Goal: Task Accomplishment & Management: Manage account settings

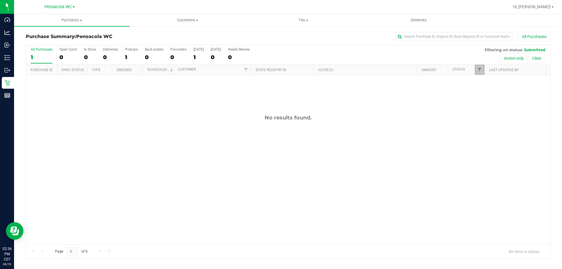
click at [476, 72] on link "Filter" at bounding box center [480, 70] width 10 height 10
click at [487, 135] on span "Packed" at bounding box center [492, 135] width 11 height 4
click at [484, 135] on input "Packed" at bounding box center [483, 134] width 4 height 4
checkbox input "true"
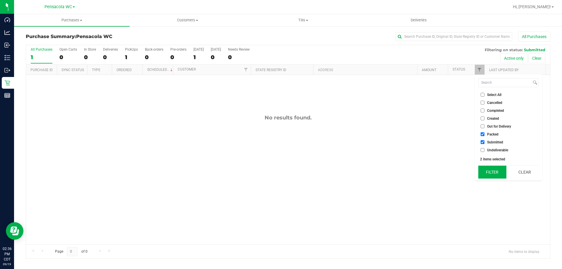
click at [493, 168] on button "Filter" at bounding box center [492, 172] width 28 height 13
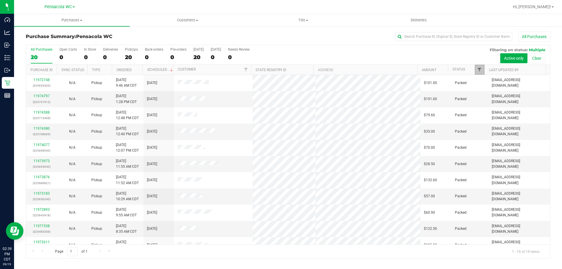
click at [478, 69] on span "Filter" at bounding box center [479, 69] width 5 height 5
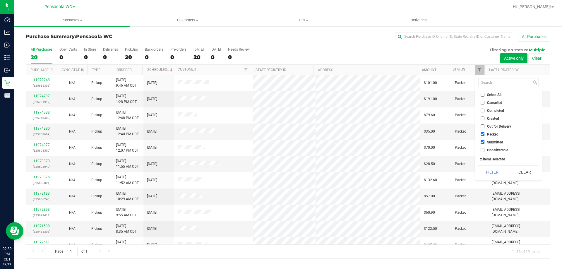
click at [487, 93] on span "Select All" at bounding box center [494, 95] width 14 height 4
click at [484, 93] on input "Select All" at bounding box center [483, 95] width 4 height 4
checkbox input "true"
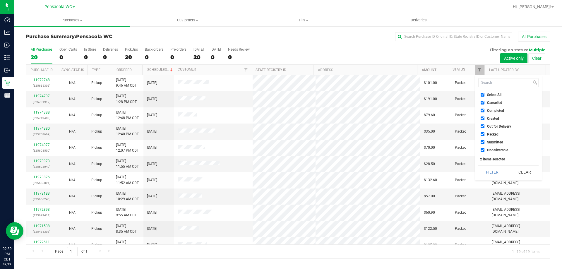
checkbox input "true"
click at [491, 92] on li "Select All" at bounding box center [508, 95] width 60 height 6
click at [490, 96] on span "Select All" at bounding box center [494, 95] width 14 height 4
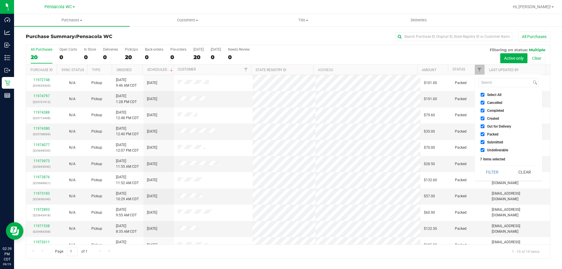
click at [484, 96] on input "Select All" at bounding box center [483, 95] width 4 height 4
checkbox input "false"
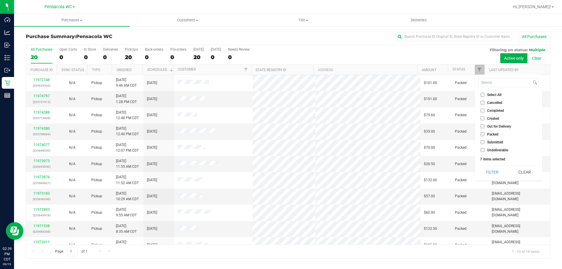
checkbox input "false"
drag, startPoint x: 497, startPoint y: 143, endPoint x: 492, endPoint y: 171, distance: 28.5
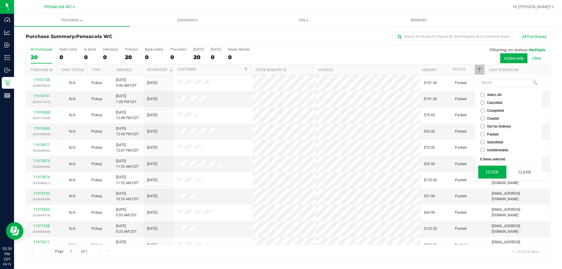
click at [497, 143] on span "Submitted" at bounding box center [495, 142] width 16 height 4
click at [484, 143] on input "Submitted" at bounding box center [483, 142] width 4 height 4
checkbox input "true"
drag, startPoint x: 488, startPoint y: 166, endPoint x: 489, endPoint y: 171, distance: 5.1
click at [488, 166] on button "Filter" at bounding box center [492, 172] width 28 height 13
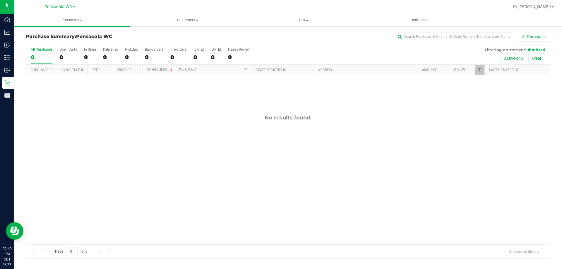
click at [313, 18] on span "Tills" at bounding box center [303, 20] width 115 height 5
click at [292, 37] on li "Manage tills" at bounding box center [303, 35] width 116 height 7
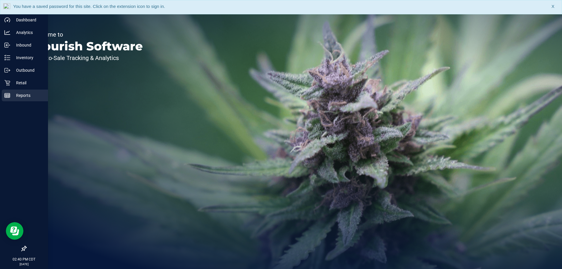
click at [15, 98] on p "Reports" at bounding box center [27, 95] width 35 height 7
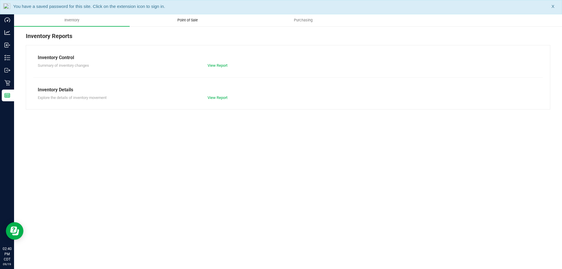
click at [167, 20] on uib-tab-heading "Point of Sale" at bounding box center [187, 20] width 115 height 12
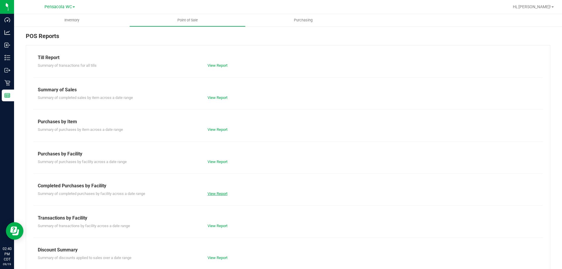
click at [221, 195] on link "View Report" at bounding box center [217, 193] width 20 height 4
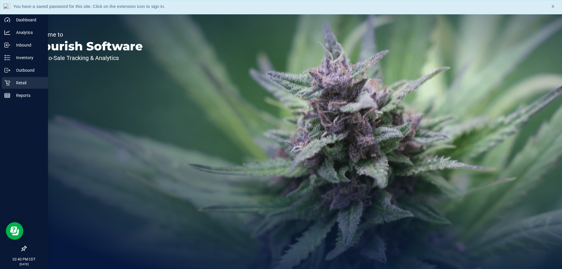
click at [14, 80] on p "Retail" at bounding box center [27, 82] width 35 height 7
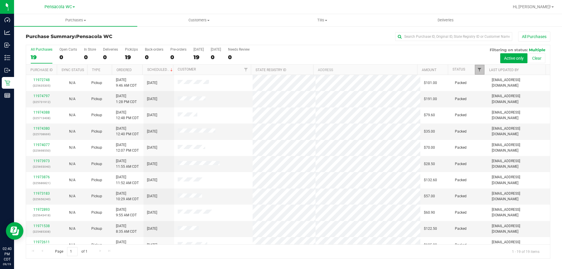
click at [477, 69] on span "Filter" at bounding box center [479, 69] width 5 height 5
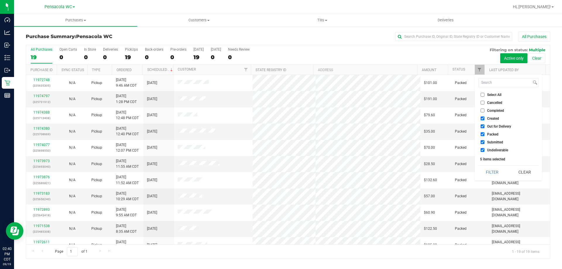
click at [492, 94] on span "Select All" at bounding box center [494, 95] width 14 height 4
click at [484, 94] on input "Select All" at bounding box center [483, 95] width 4 height 4
checkbox input "true"
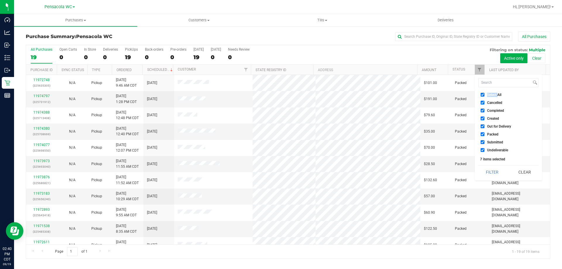
click at [492, 94] on span "Select All" at bounding box center [494, 95] width 14 height 4
click at [484, 94] on input "Select All" at bounding box center [483, 95] width 4 height 4
checkbox input "false"
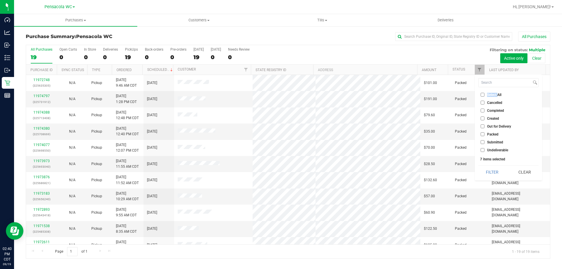
checkbox input "false"
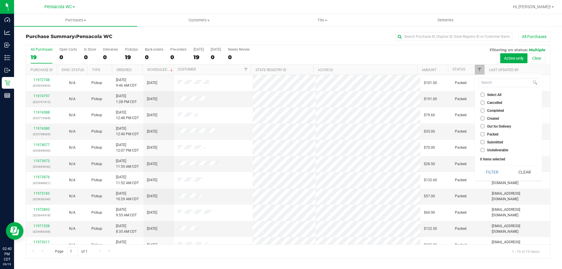
click at [496, 142] on span "Submitted" at bounding box center [495, 142] width 16 height 4
click at [484, 142] on input "Submitted" at bounding box center [483, 142] width 4 height 4
checkbox input "true"
click at [491, 172] on button "Filter" at bounding box center [492, 172] width 28 height 13
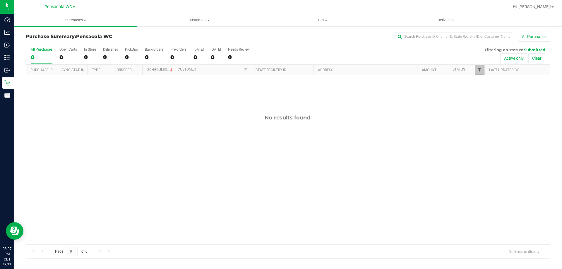
click at [479, 72] on span "Filter" at bounding box center [479, 69] width 5 height 5
click at [491, 134] on span "Packed" at bounding box center [492, 135] width 11 height 4
click at [484, 134] on input "Packed" at bounding box center [483, 134] width 4 height 4
checkbox input "true"
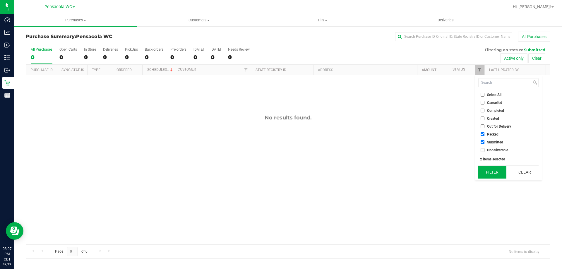
click at [485, 176] on button "Filter" at bounding box center [492, 172] width 28 height 13
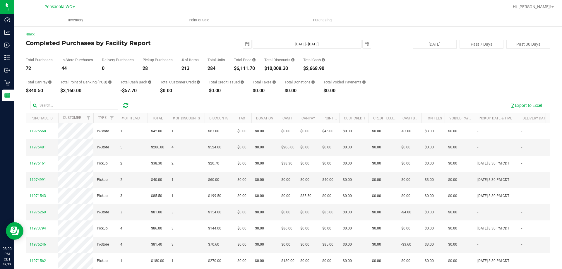
click at [231, 44] on div "2025-09-19 Sep 19, 2025 - Sep 19, 2025 2025-09-19" at bounding box center [285, 44] width 179 height 9
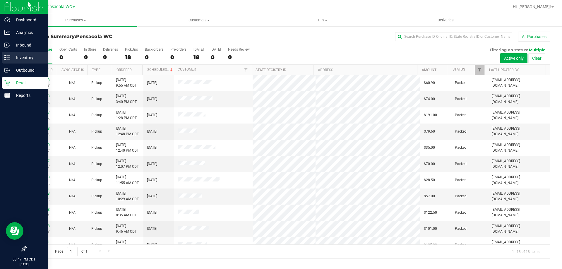
click at [20, 56] on p "Inventory" at bounding box center [27, 57] width 35 height 7
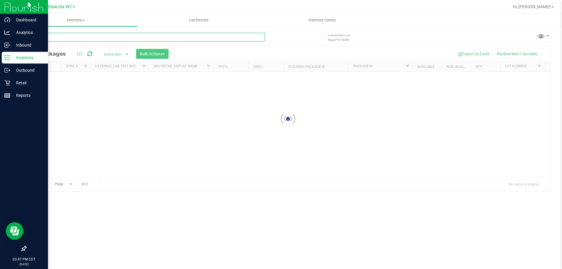
click at [75, 37] on input "text" at bounding box center [145, 37] width 239 height 9
paste input "Count [PERSON_NAME]"
type input "Count Nugula"
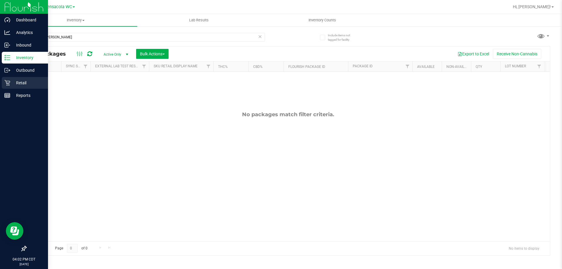
drag, startPoint x: 7, startPoint y: 84, endPoint x: 44, endPoint y: 78, distance: 38.0
click at [7, 84] on icon at bounding box center [7, 83] width 6 height 6
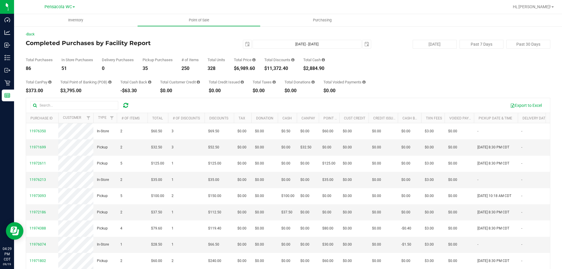
drag, startPoint x: 165, startPoint y: 68, endPoint x: 26, endPoint y: 57, distance: 138.9
click at [26, 57] on div "Total Purchases 86 In Store Purchases 51 Delivery Purchases 0 Pickup Purchases …" at bounding box center [288, 60] width 524 height 22
drag, startPoint x: 25, startPoint y: 59, endPoint x: 330, endPoint y: 66, distance: 304.7
click at [330, 66] on div "Back Completed Purchases by Facility Report 2025-09-19 Sep 19, 2025 - Sep 19, 2…" at bounding box center [288, 169] width 548 height 287
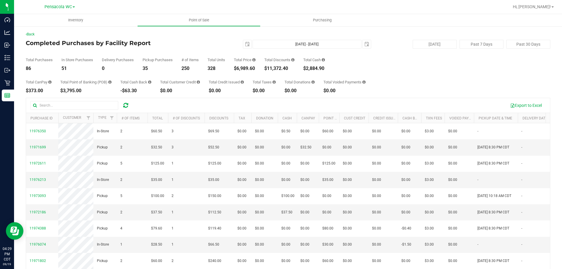
click at [330, 66] on div "Total Purchases 86 In Store Purchases 51 Delivery Purchases 0 Pickup Purchases …" at bounding box center [288, 60] width 524 height 22
drag, startPoint x: 344, startPoint y: 67, endPoint x: 26, endPoint y: 58, distance: 318.5
click at [26, 58] on div "Total Purchases 86 In Store Purchases 51 Delivery Purchases 0 Pickup Purchases …" at bounding box center [288, 60] width 524 height 22
click at [26, 59] on div "Total Purchases" at bounding box center [39, 60] width 27 height 4
drag, startPoint x: 26, startPoint y: 60, endPoint x: 328, endPoint y: 66, distance: 302.4
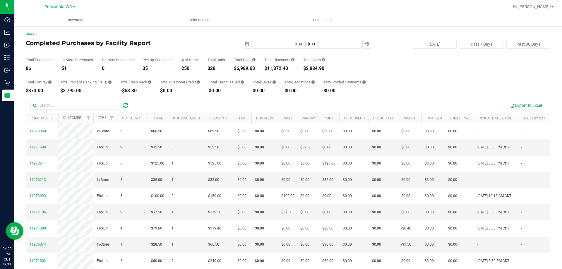
click at [328, 66] on div "Total Purchases 86 In Store Purchases 51 Delivery Purchases 0 Pickup Purchases …" at bounding box center [288, 60] width 524 height 22
drag, startPoint x: 328, startPoint y: 67, endPoint x: 23, endPoint y: 61, distance: 305.0
click at [23, 61] on div "Back Completed Purchases by Facility Report 2025-09-19 Sep 19, 2025 - Sep 19, 2…" at bounding box center [288, 169] width 548 height 287
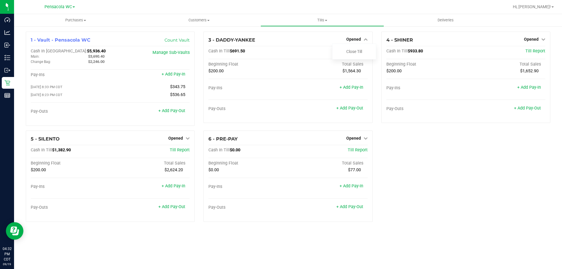
click at [353, 50] on link "Close Till" at bounding box center [354, 51] width 16 height 5
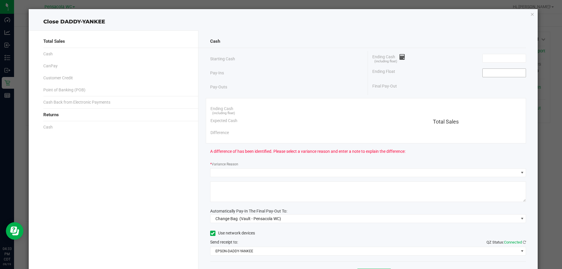
click at [503, 71] on input at bounding box center [504, 73] width 43 height 8
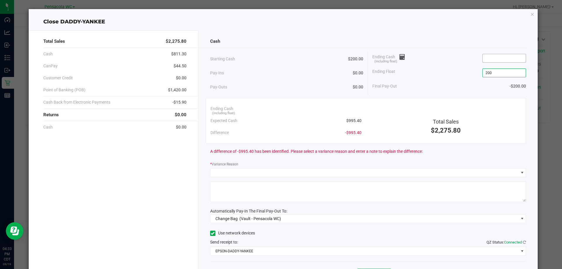
click at [500, 58] on input at bounding box center [504, 58] width 43 height 8
type input "$200.00"
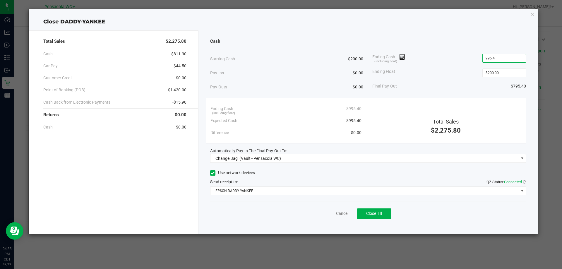
click at [245, 149] on span "Automatically Pay-In The Final Pay-Out To:" at bounding box center [248, 150] width 77 height 5
type input "$995.40"
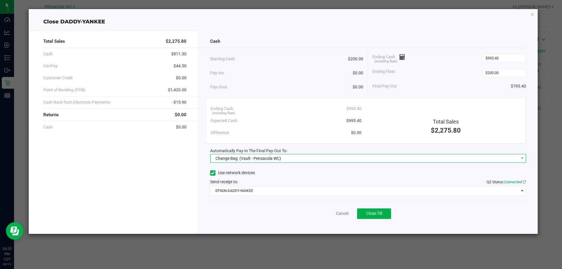
click at [229, 158] on span "Change Bag" at bounding box center [226, 158] width 22 height 5
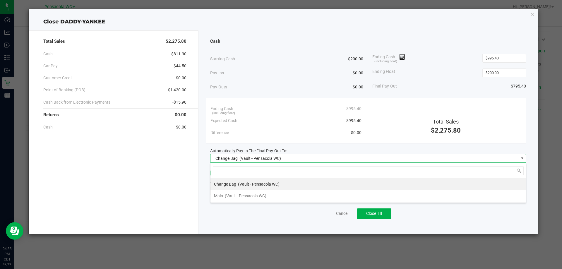
scroll to position [9, 316]
click at [232, 198] on span "(Vault - Pensacola WC)" at bounding box center [246, 195] width 42 height 5
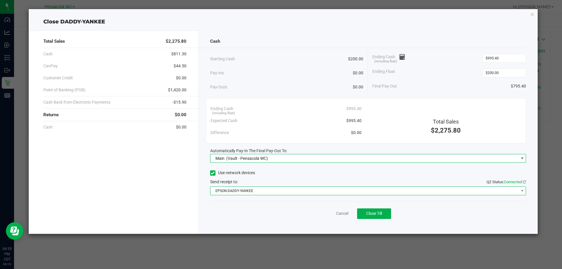
click at [228, 189] on span "EPSON-DADDY-YANKEE" at bounding box center [364, 191] width 308 height 8
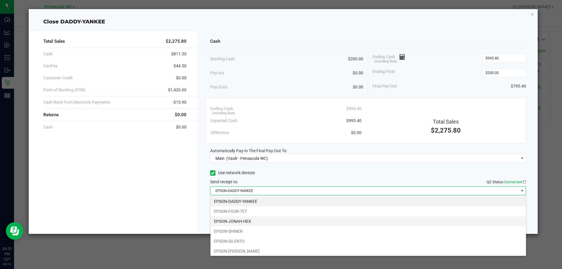
click at [224, 222] on li "EPSON-JONAH-HEX" at bounding box center [367, 221] width 315 height 10
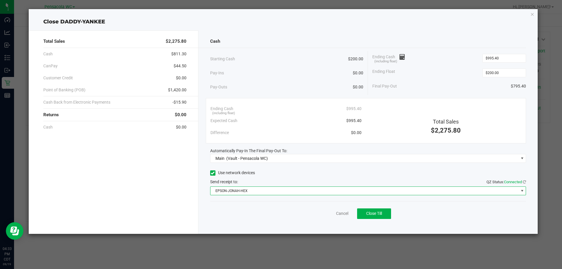
click at [255, 163] on div "Cash Starting Cash $200.00 Pay-Ins $0.00 Pay-Outs $0.00 Ending Cash (including …" at bounding box center [367, 131] width 339 height 203
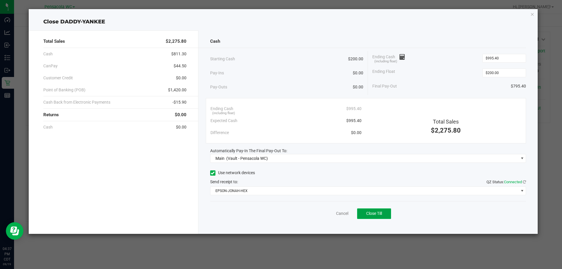
click at [376, 210] on button "Close Till" at bounding box center [374, 213] width 34 height 11
click at [332, 213] on link "Dismiss" at bounding box center [329, 213] width 14 height 6
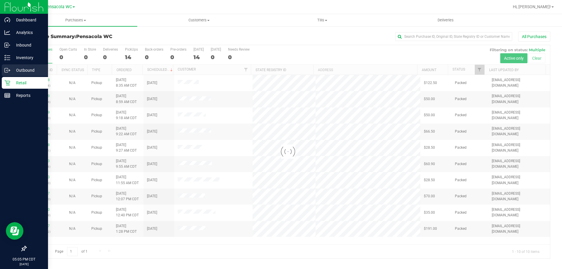
click at [30, 74] on div "Outbound" at bounding box center [25, 70] width 46 height 12
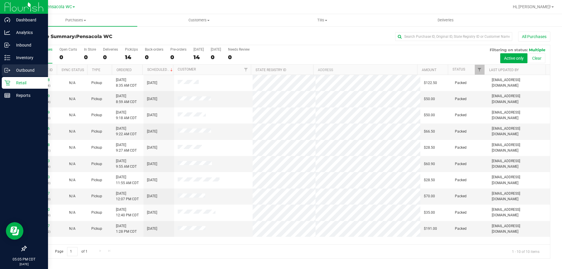
click at [31, 68] on p "Outbound" at bounding box center [27, 70] width 35 height 7
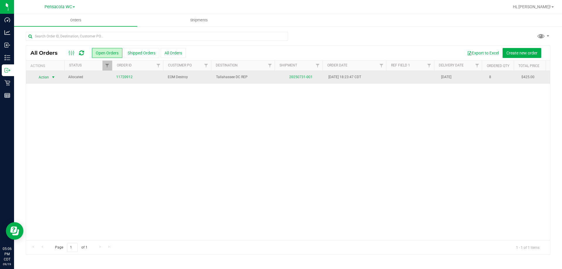
click at [47, 77] on span "Action" at bounding box center [42, 77] width 16 height 8
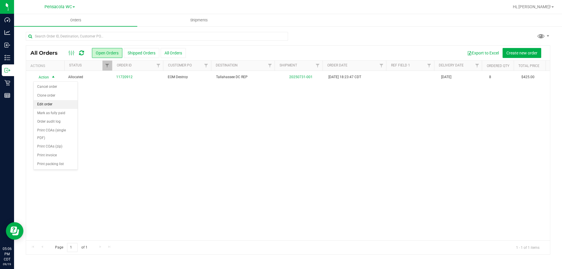
click at [65, 104] on li "Edit order" at bounding box center [56, 104] width 44 height 9
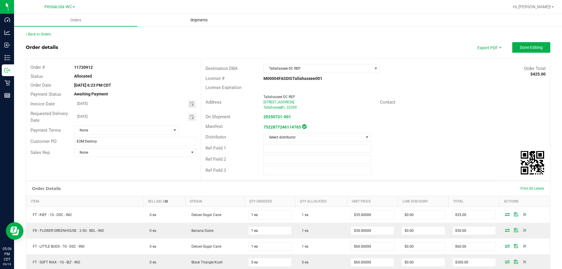
click at [199, 18] on span "Shipments" at bounding box center [198, 20] width 33 height 5
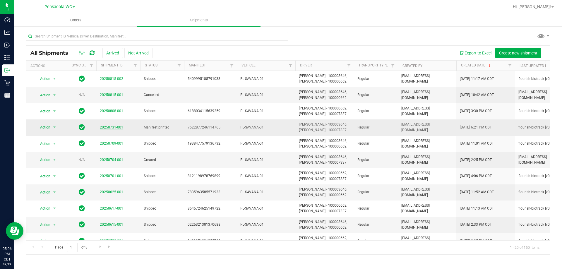
click at [109, 126] on link "20250731-001" at bounding box center [111, 127] width 23 height 4
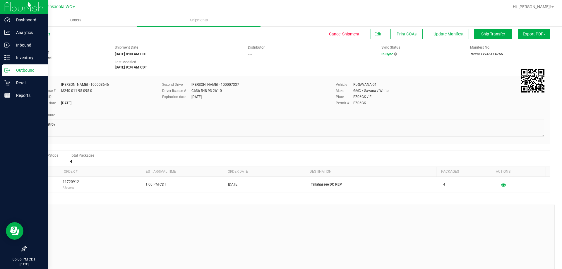
click at [7, 71] on icon at bounding box center [7, 70] width 6 height 6
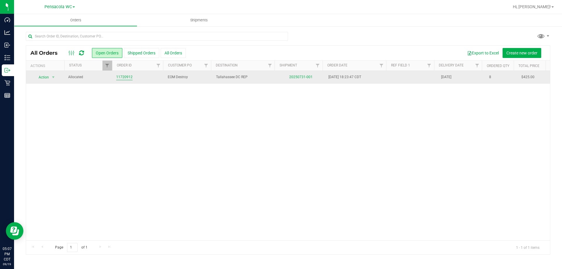
click at [127, 79] on link "11720912" at bounding box center [124, 77] width 16 height 6
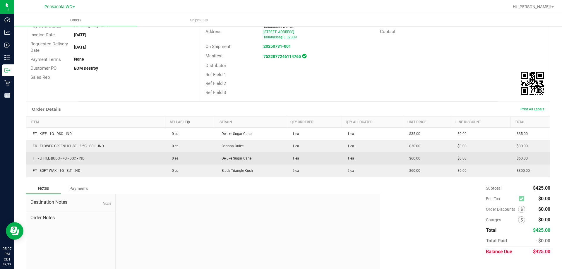
scroll to position [78, 0]
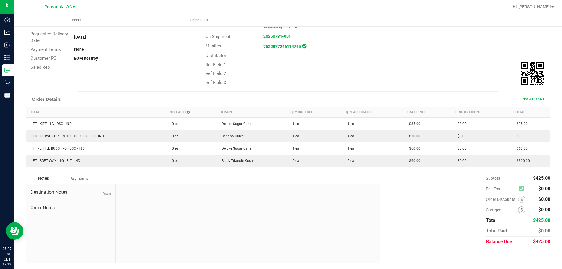
drag, startPoint x: 185, startPoint y: 162, endPoint x: 156, endPoint y: 115, distance: 55.1
click at [156, 115] on table "Item Sellable Strain Qty Ordered Qty Allocated Unit Price Line Discount Total F…" at bounding box center [288, 137] width 524 height 60
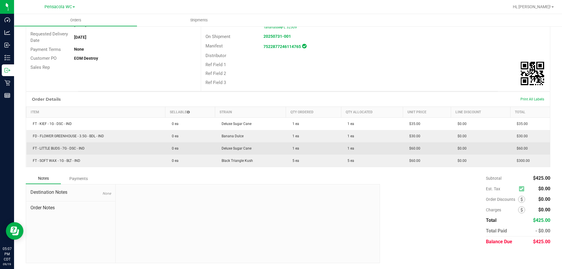
click at [183, 150] on td "0 ea" at bounding box center [190, 148] width 50 height 12
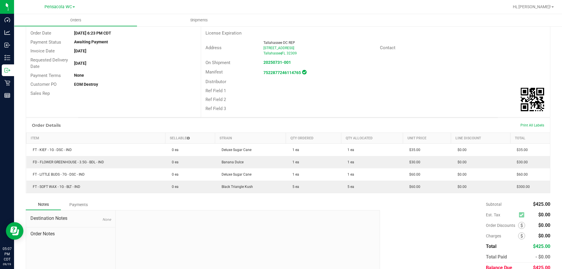
scroll to position [0, 0]
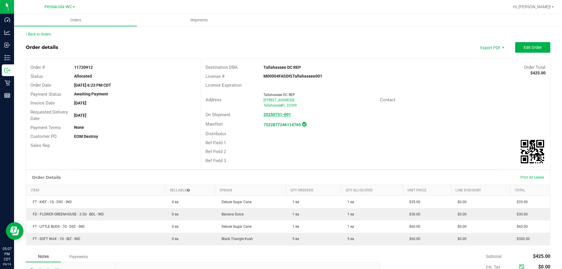
click at [275, 116] on strong "20250731-001" at bounding box center [277, 114] width 28 height 5
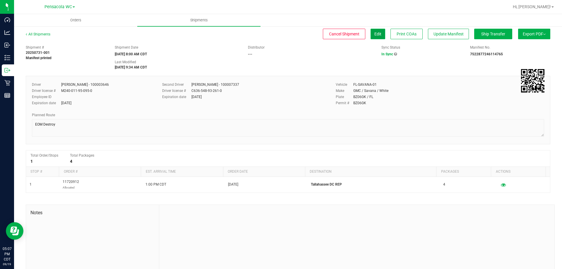
click at [377, 30] on button "Edit" at bounding box center [378, 34] width 15 height 11
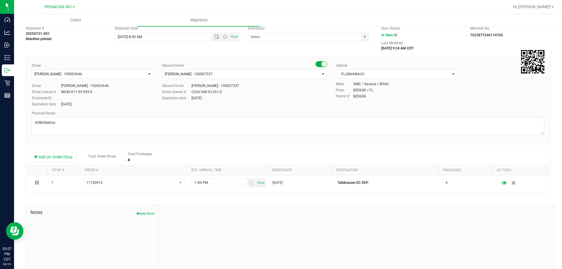
scroll to position [29, 0]
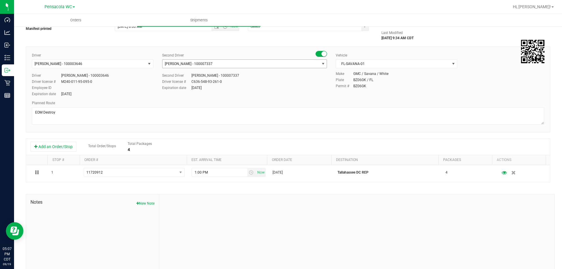
click at [204, 65] on span "Markos Carter - 100007337" at bounding box center [189, 64] width 48 height 4
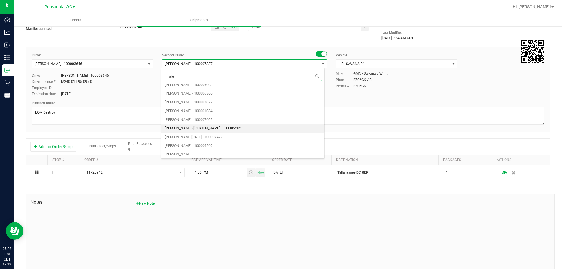
type input "alex"
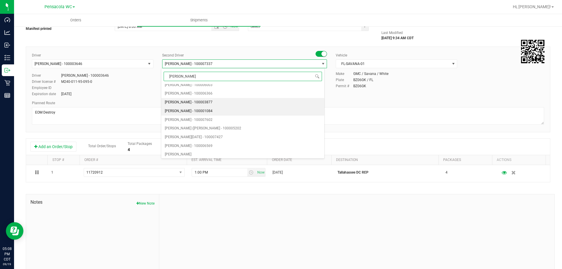
scroll to position [0, 0]
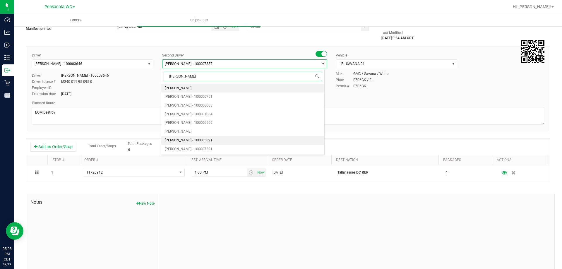
click at [219, 138] on li "Alexander Spratt - 100005821" at bounding box center [242, 140] width 163 height 9
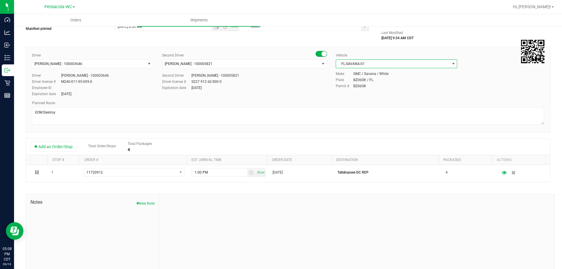
click at [405, 61] on span "FL-SAVANA-01" at bounding box center [393, 64] width 114 height 8
click at [372, 67] on span "FL-SAVANA-01" at bounding box center [393, 64] width 114 height 8
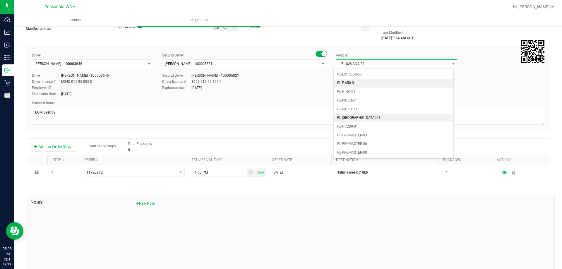
scroll to position [135, 0]
click at [368, 80] on li "FL-EXPRESS-02" at bounding box center [394, 78] width 120 height 9
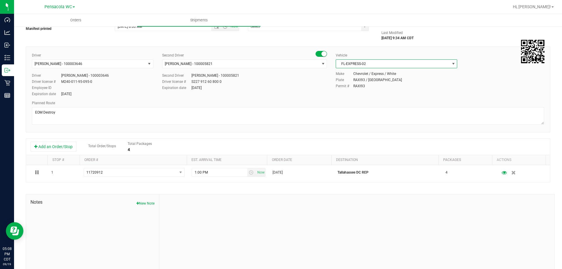
click at [343, 87] on label "Permit #" at bounding box center [345, 85] width 18 height 5
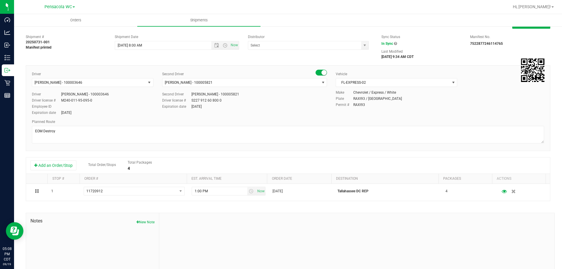
scroll to position [0, 0]
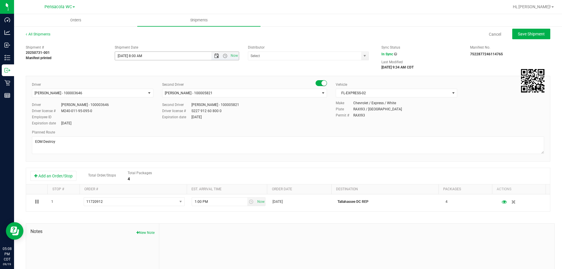
click at [215, 56] on span "Open the date view" at bounding box center [216, 56] width 5 height 5
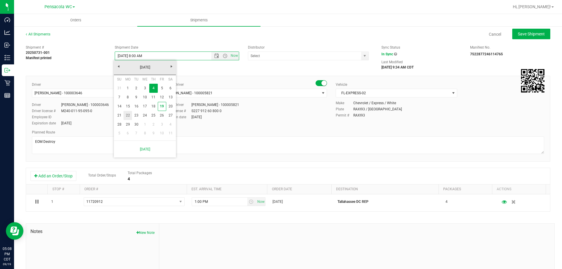
click at [127, 116] on link "22" at bounding box center [128, 115] width 8 height 9
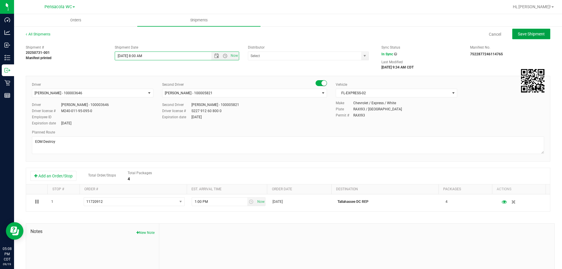
click at [519, 35] on span "Save Shipment" at bounding box center [531, 34] width 27 height 5
type input "9/22/2025 1:00 PM"
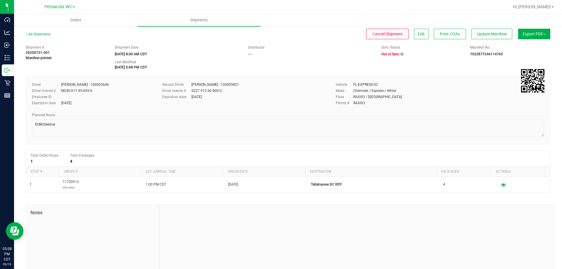
click at [531, 35] on span "Export PDF" at bounding box center [534, 34] width 23 height 5
click at [541, 45] on div "Manifest by Package ID" at bounding box center [534, 47] width 54 height 4
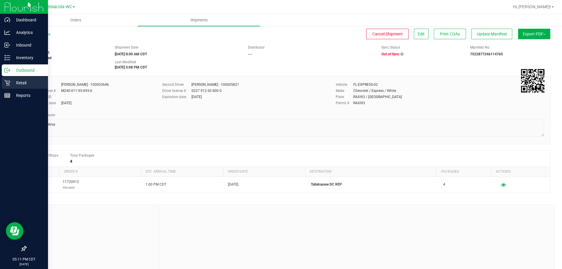
click at [11, 85] on p "Retail" at bounding box center [27, 82] width 35 height 7
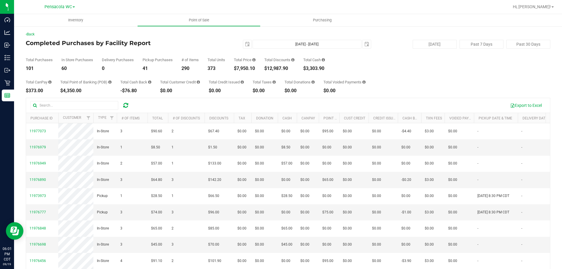
click at [370, 78] on div "Total CanPay $373.00 Total Point of Banking (POB) $4,350.00 Total Cash Back -$7…" at bounding box center [288, 82] width 524 height 22
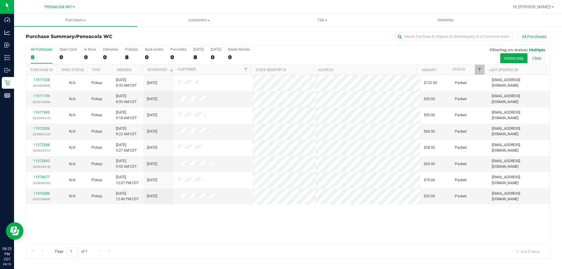
drag, startPoint x: 267, startPoint y: 208, endPoint x: 308, endPoint y: 240, distance: 53.0
click at [308, 240] on div "11971538 (325485308) N/A Pickup [DATE] 8:35 AM CDT 9/19/2025 $122.50 Packed [EM…" at bounding box center [288, 159] width 524 height 169
click at [305, 232] on div "11971538 (325485308) N/A Pickup 9/19/2025 8:35 AM CDT 9/19/2025 $122.50 Packed …" at bounding box center [288, 159] width 524 height 169
click at [304, 228] on div "11971538 (325485308) N/A Pickup 9/19/2025 8:35 AM CDT 9/19/2025 $122.50 Packed …" at bounding box center [288, 159] width 524 height 169
drag, startPoint x: 300, startPoint y: 217, endPoint x: 297, endPoint y: 212, distance: 5.6
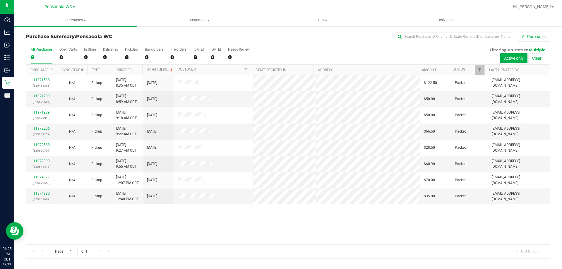
click at [300, 217] on div "11971538 (325485308) N/A Pickup 9/19/2025 8:35 AM CDT 9/19/2025 $122.50 Packed …" at bounding box center [288, 159] width 524 height 169
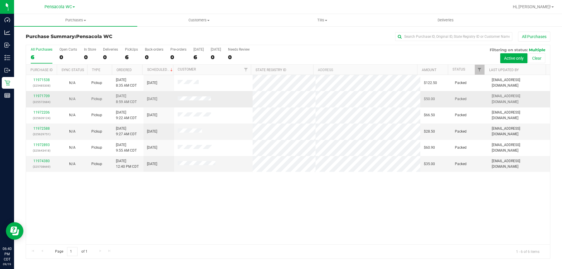
drag, startPoint x: 214, startPoint y: 123, endPoint x: 135, endPoint y: 97, distance: 83.8
click at [155, 79] on tbody "11971538 (325485308) N/A Pickup 9/19/2025 8:35 AM CDT 9/19/2025 $122.50 Packed …" at bounding box center [288, 123] width 524 height 97
click at [132, 106] on td "9/19/2025 8:59 AM CDT" at bounding box center [127, 99] width 31 height 16
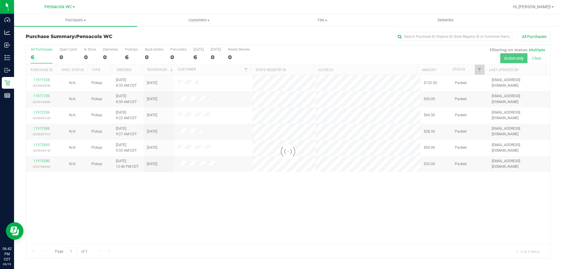
click at [224, 164] on div at bounding box center [288, 151] width 524 height 213
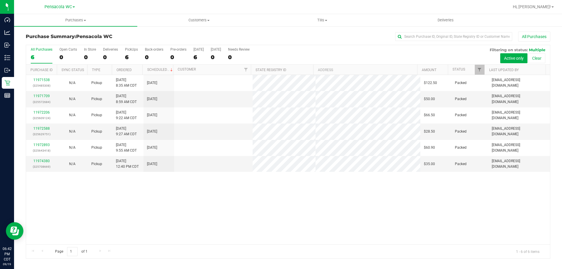
click at [215, 146] on td at bounding box center [213, 148] width 79 height 16
click at [217, 136] on td at bounding box center [213, 132] width 79 height 16
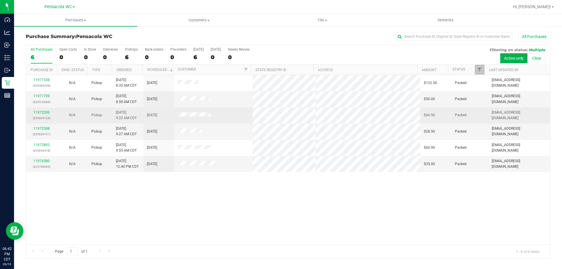
click at [224, 116] on td at bounding box center [213, 115] width 79 height 16
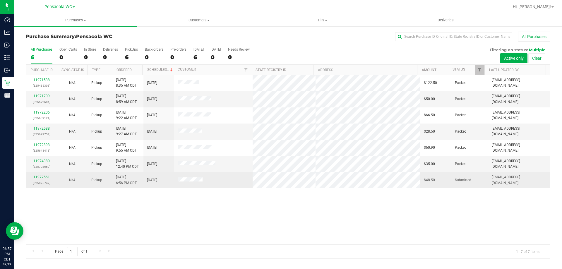
click at [45, 176] on link "11977561" at bounding box center [41, 177] width 16 height 4
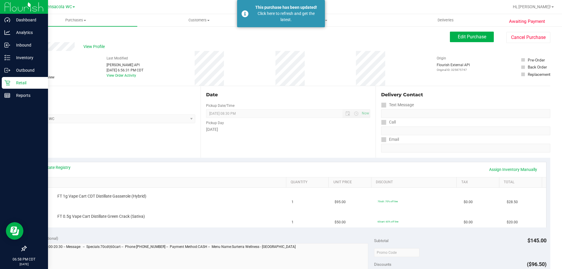
click at [12, 83] on p "Retail" at bounding box center [27, 82] width 35 height 7
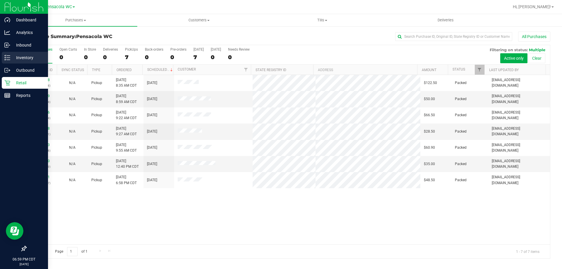
click at [11, 59] on p "Inventory" at bounding box center [27, 57] width 35 height 7
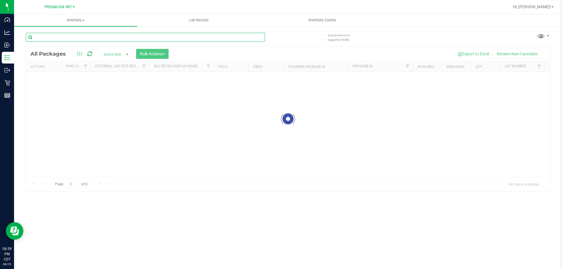
click at [56, 36] on input "text" at bounding box center [145, 37] width 239 height 9
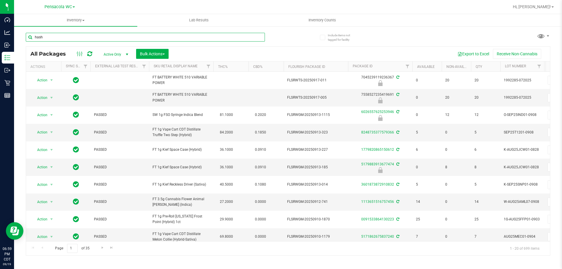
type input "hash"
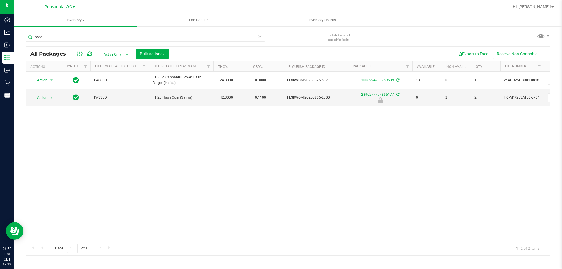
click at [260, 37] on icon at bounding box center [260, 36] width 4 height 7
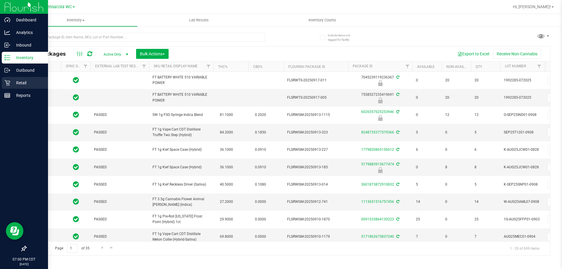
click at [7, 79] on div "Retail" at bounding box center [25, 83] width 46 height 12
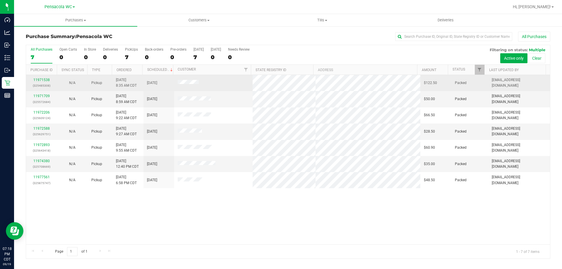
drag, startPoint x: 232, startPoint y: 181, endPoint x: 114, endPoint y: 88, distance: 150.6
click at [117, 69] on div "All Purchases 7 Open Carts 0 In Store 0 Deliveries 0 PickUps 7 Back-orders 0 Pr…" at bounding box center [288, 152] width 524 height 214
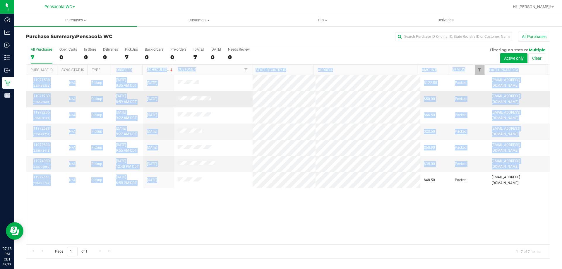
click at [114, 95] on td "9/19/2025 8:59 AM CDT" at bounding box center [127, 99] width 31 height 16
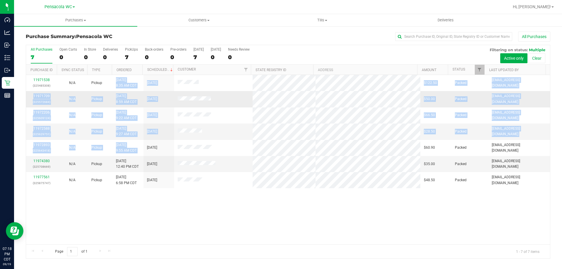
drag, startPoint x: 143, startPoint y: 149, endPoint x: 126, endPoint y: 92, distance: 58.9
click at [112, 88] on tbody "11971538 (325485308) N/A Pickup 9/19/2025 8:35 AM CDT 9/19/2025 $122.50 Packed …" at bounding box center [288, 131] width 524 height 113
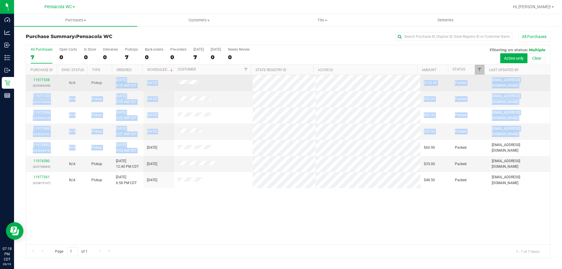
click at [131, 85] on span "9/19/2025 8:35 AM CDT" at bounding box center [126, 82] width 21 height 11
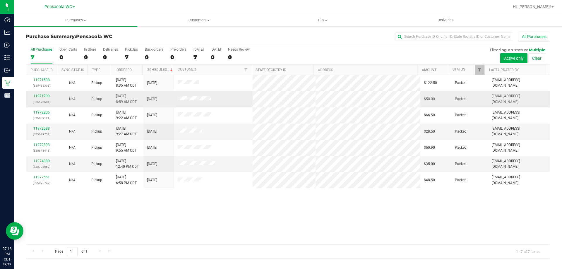
click at [128, 93] on td "9/19/2025 8:59 AM CDT" at bounding box center [127, 99] width 31 height 16
drag, startPoint x: 130, startPoint y: 119, endPoint x: 133, endPoint y: 138, distance: 19.2
click at [131, 120] on span "9/19/2025 9:22 AM CDT" at bounding box center [126, 115] width 21 height 11
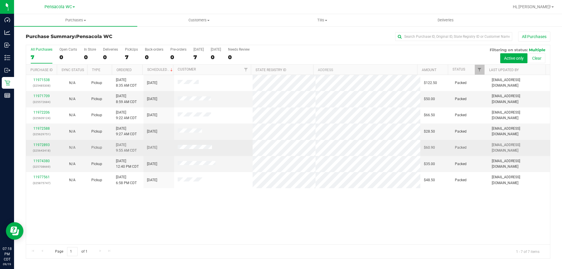
drag, startPoint x: 131, startPoint y: 136, endPoint x: 137, endPoint y: 145, distance: 10.7
click at [132, 137] on span "9/19/2025 9:27 AM CDT" at bounding box center [126, 131] width 21 height 11
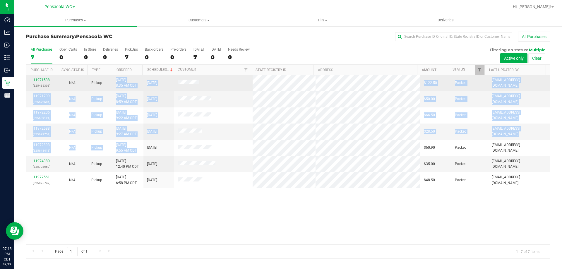
drag, startPoint x: 141, startPoint y: 151, endPoint x: 106, endPoint y: 85, distance: 74.2
click at [106, 85] on tbody "11971538 (325485308) N/A Pickup 9/19/2025 8:35 AM CDT 9/19/2025 $122.50 Packed …" at bounding box center [288, 131] width 524 height 113
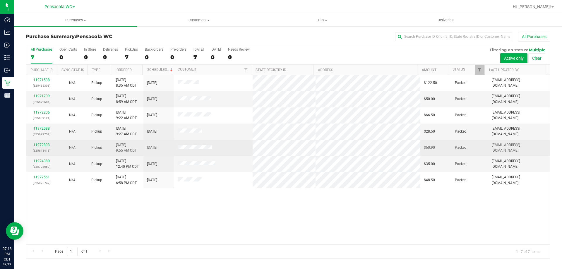
click at [141, 148] on td "9/19/2025 9:55 AM CDT" at bounding box center [127, 148] width 31 height 16
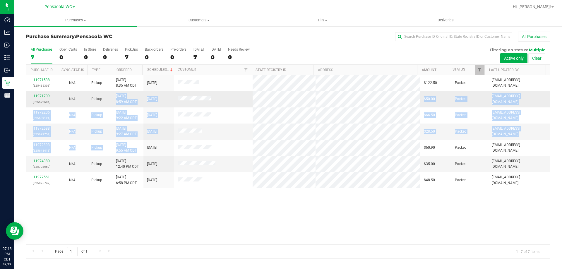
drag, startPoint x: 140, startPoint y: 152, endPoint x: 101, endPoint y: 100, distance: 64.2
click at [98, 93] on tbody "11971538 (325485308) N/A Pickup 9/19/2025 8:35 AM CDT 9/19/2025 $122.50 Packed …" at bounding box center [288, 131] width 524 height 113
click at [102, 101] on td "Pickup" at bounding box center [100, 99] width 25 height 16
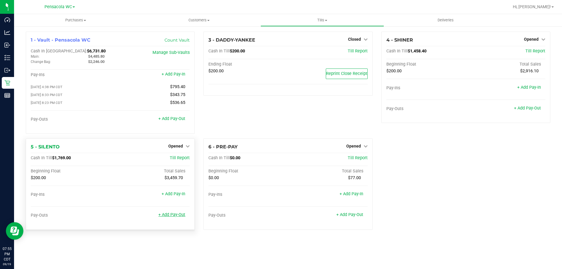
click at [176, 217] on link "+ Add Pay-Out" at bounding box center [171, 214] width 27 height 5
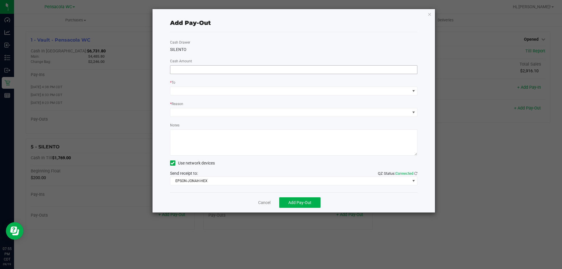
click at [229, 68] on input at bounding box center [293, 70] width 247 height 8
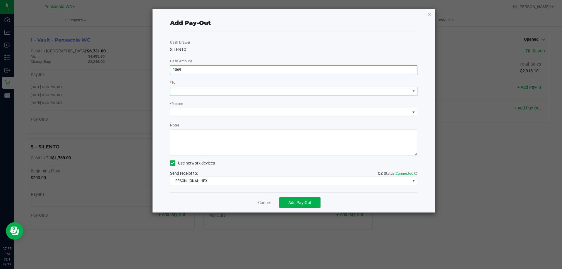
click at [224, 90] on span at bounding box center [290, 91] width 240 height 8
type input "$1,569.00"
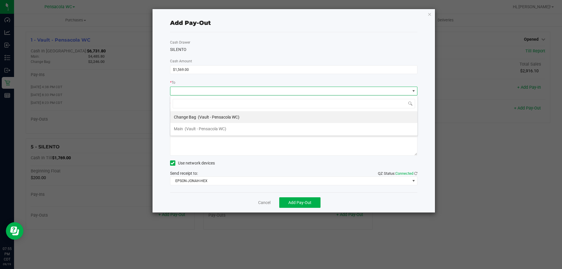
scroll to position [9, 247]
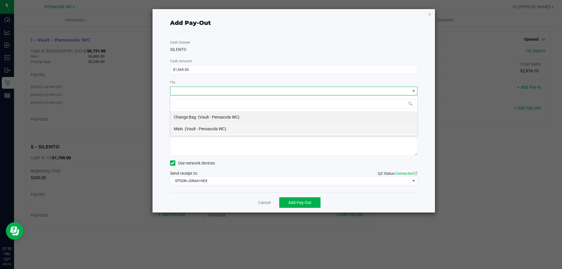
click at [204, 129] on span "(Vault - Pensacola WC)" at bounding box center [206, 128] width 42 height 5
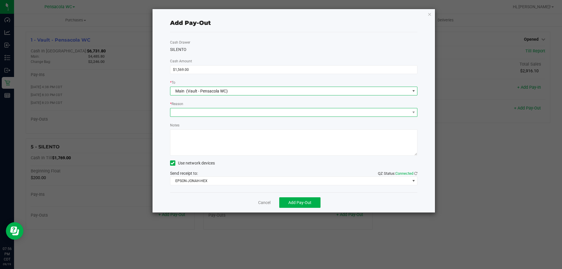
click at [207, 113] on span at bounding box center [290, 112] width 240 height 8
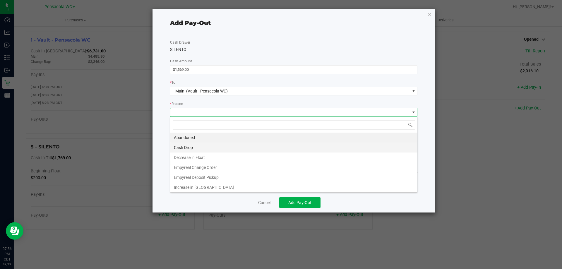
click at [192, 148] on li "Cash Drop" at bounding box center [293, 148] width 247 height 10
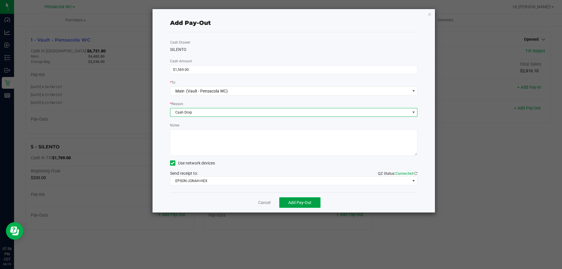
click at [303, 203] on span "Add Pay-Out" at bounding box center [299, 202] width 23 height 5
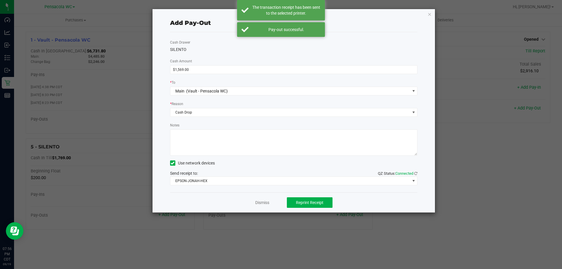
click at [257, 193] on div "Dismiss Reprint Receipt" at bounding box center [294, 202] width 248 height 20
click at [256, 204] on link "Dismiss" at bounding box center [262, 203] width 14 height 6
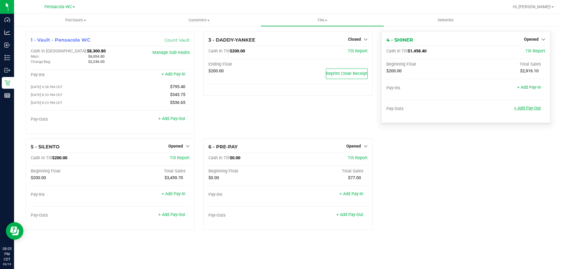
click at [539, 109] on link "+ Add Pay-Out" at bounding box center [527, 108] width 27 height 5
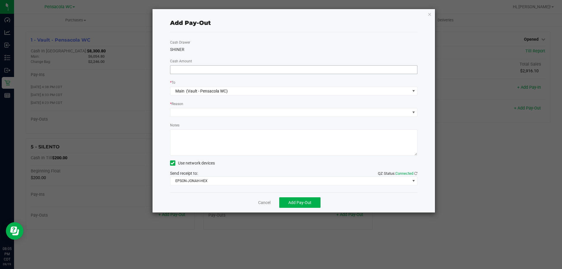
click at [298, 69] on input at bounding box center [293, 70] width 247 height 8
click at [218, 112] on span at bounding box center [290, 112] width 240 height 8
type input "$1,255.00"
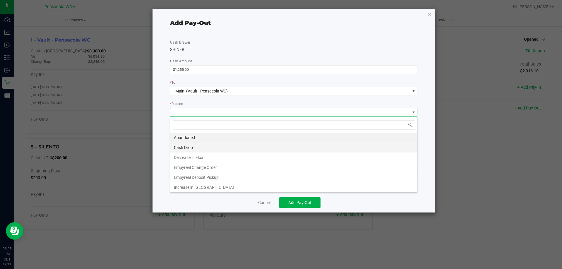
click at [197, 144] on li "Cash Drop" at bounding box center [293, 148] width 247 height 10
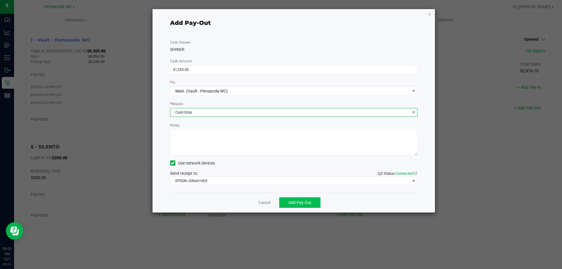
click at [302, 199] on button "Add Pay-Out" at bounding box center [299, 202] width 41 height 11
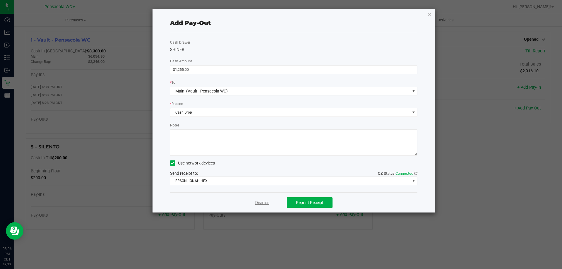
click at [256, 203] on link "Dismiss" at bounding box center [262, 203] width 14 height 6
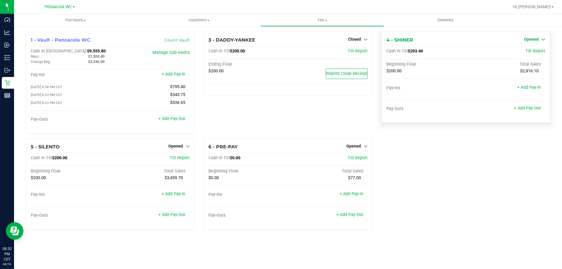
click at [533, 39] on span "Opened" at bounding box center [531, 39] width 15 height 5
click at [528, 51] on link "Close Till" at bounding box center [532, 51] width 16 height 5
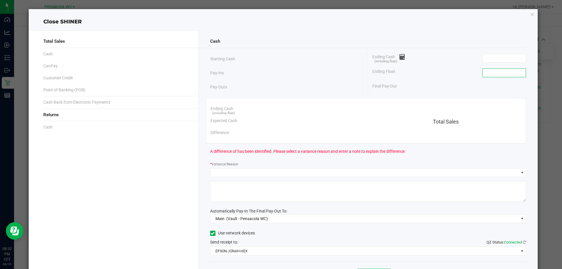
click at [505, 71] on input at bounding box center [504, 73] width 43 height 8
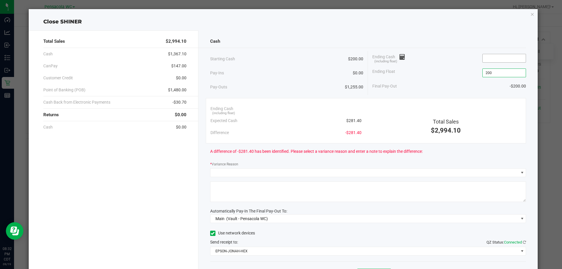
type input "$200.00"
click at [502, 57] on input at bounding box center [504, 58] width 43 height 8
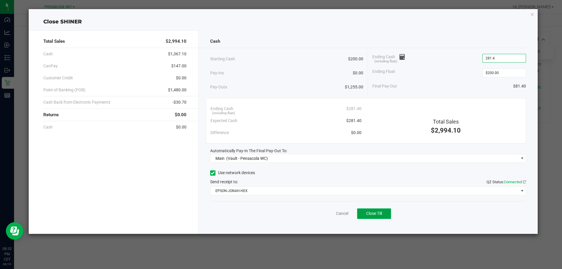
type input "$281.40"
click at [379, 209] on button "Close Till" at bounding box center [374, 213] width 34 height 11
click at [332, 212] on link "Dismiss" at bounding box center [329, 213] width 14 height 6
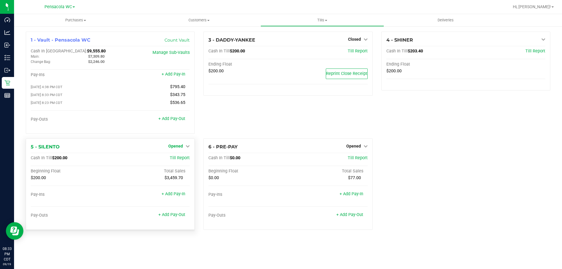
click at [181, 148] on span "Opened" at bounding box center [175, 146] width 15 height 5
click at [179, 157] on link "Close Till" at bounding box center [177, 158] width 16 height 5
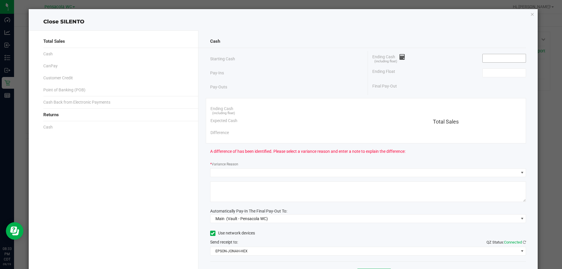
click at [517, 61] on input at bounding box center [504, 58] width 43 height 8
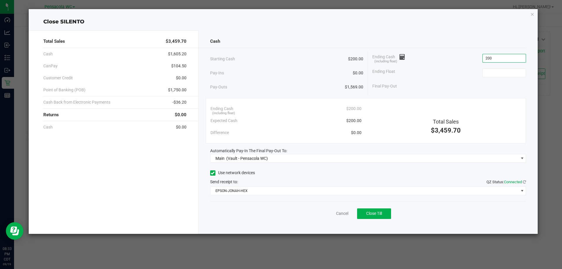
click at [508, 61] on input "200" at bounding box center [504, 58] width 43 height 8
click at [523, 73] on input at bounding box center [504, 73] width 43 height 8
type input "$200.00"
click at [385, 217] on button "Close Till" at bounding box center [374, 213] width 34 height 11
type input "$200.00"
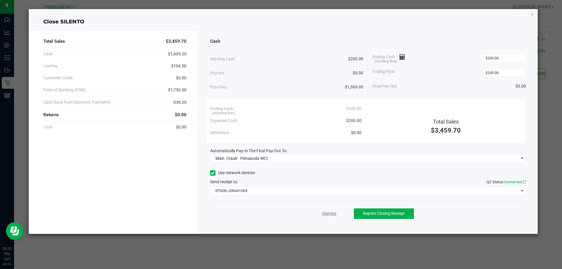
click at [325, 215] on link "Dismiss" at bounding box center [329, 213] width 14 height 6
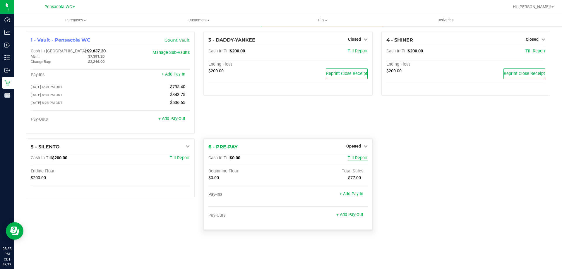
click at [358, 157] on span "Till Report" at bounding box center [358, 157] width 20 height 5
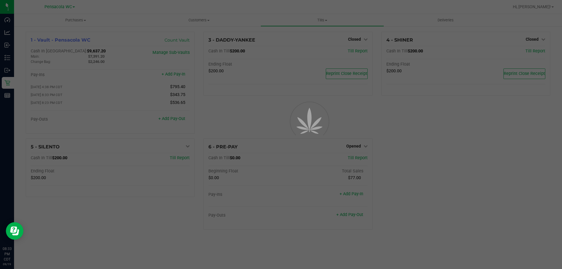
click at [357, 147] on div at bounding box center [281, 134] width 562 height 269
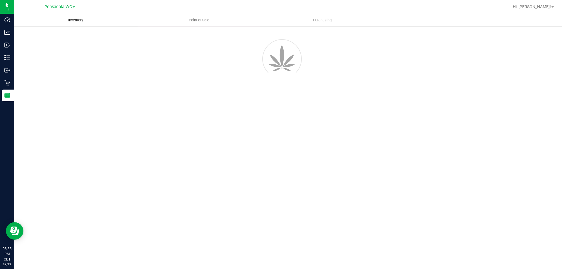
click at [85, 20] on span "Inventory" at bounding box center [75, 20] width 31 height 5
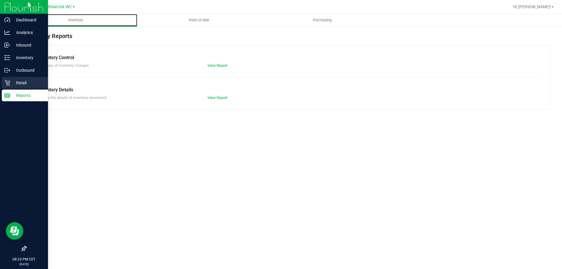
click at [0, 83] on link "Retail" at bounding box center [24, 83] width 48 height 13
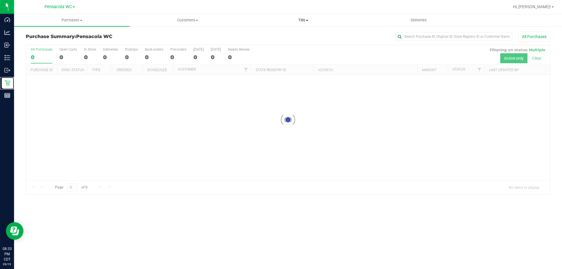
click at [309, 20] on span "Tills" at bounding box center [303, 20] width 115 height 5
click at [303, 32] on li "Manage tills" at bounding box center [303, 35] width 116 height 7
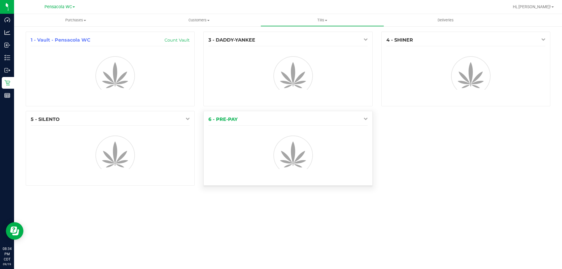
click at [362, 118] on link at bounding box center [364, 118] width 7 height 5
click at [359, 128] on div at bounding box center [353, 127] width 43 height 1
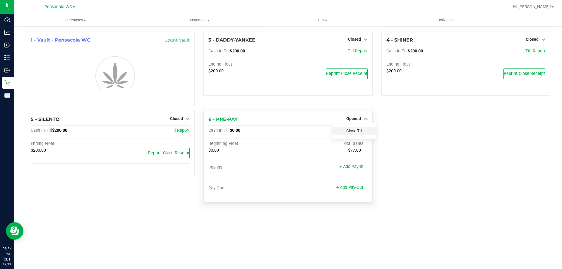
click at [358, 131] on link "Close Till" at bounding box center [354, 130] width 16 height 5
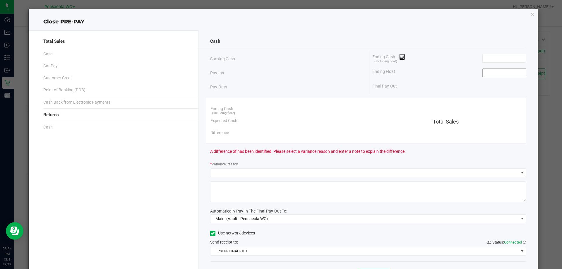
click at [503, 74] on input at bounding box center [504, 73] width 43 height 8
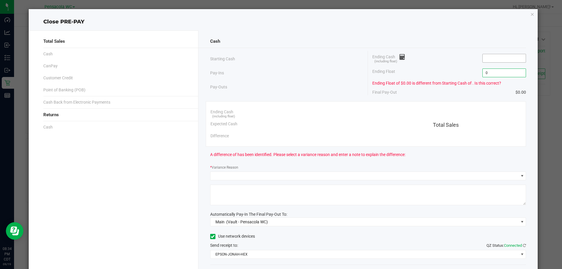
click at [503, 55] on input at bounding box center [504, 58] width 43 height 8
type input "$0.00"
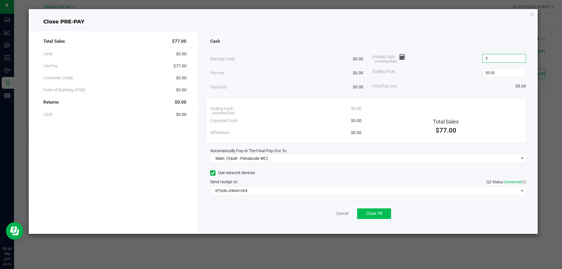
click at [365, 218] on button "Close Till" at bounding box center [374, 213] width 34 height 11
type input "$0.00"
click at [330, 213] on link "Dismiss" at bounding box center [329, 213] width 14 height 6
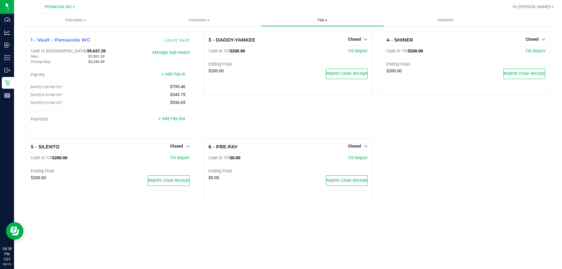
click at [323, 21] on span "Tills" at bounding box center [322, 20] width 123 height 5
click at [317, 41] on span "Reconcile e-payments" at bounding box center [289, 42] width 58 height 5
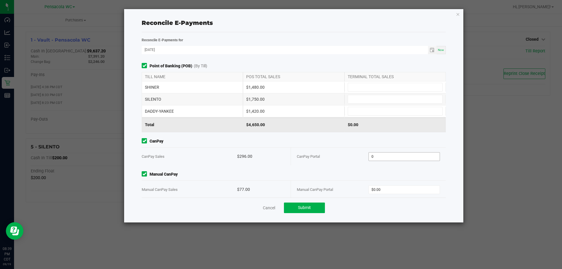
click at [394, 156] on input "0" at bounding box center [404, 156] width 71 height 8
type input "$296.00"
click at [380, 192] on input "0" at bounding box center [404, 190] width 71 height 8
type input "$77.00"
click at [351, 85] on input at bounding box center [395, 87] width 94 height 8
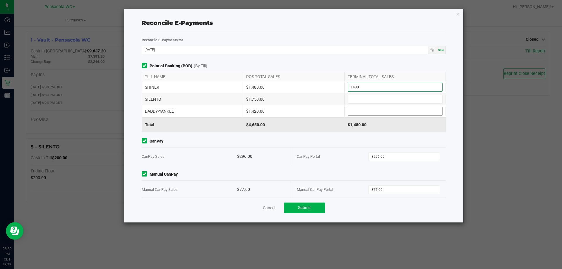
type input "$1,480.00"
click at [378, 111] on input at bounding box center [395, 111] width 94 height 8
type input "$1,420.00"
click at [361, 100] on input at bounding box center [395, 99] width 94 height 8
type input "$1,750.00"
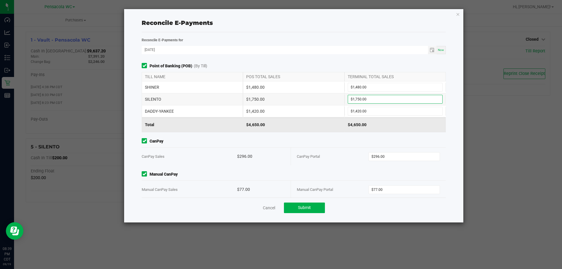
click at [290, 109] on div "$1,420.00" at bounding box center [293, 111] width 101 height 12
click at [312, 211] on button "Submit" at bounding box center [304, 208] width 41 height 11
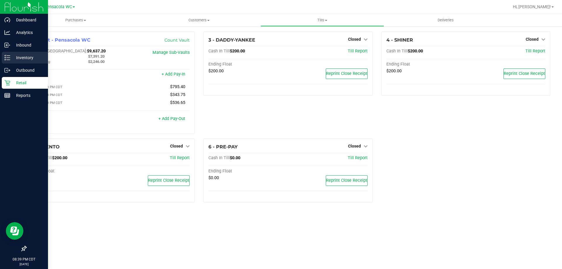
click at [13, 61] on p "Inventory" at bounding box center [27, 57] width 35 height 7
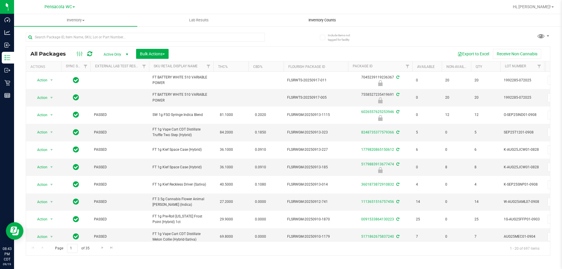
click at [315, 22] on span "Inventory Counts" at bounding box center [322, 20] width 43 height 5
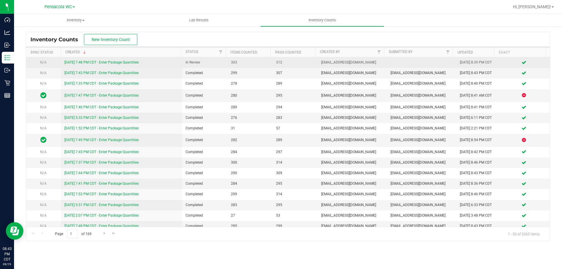
click at [132, 62] on link "[DATE] 7:48 PM CDT - Enter Package Quantities" at bounding box center [101, 62] width 74 height 4
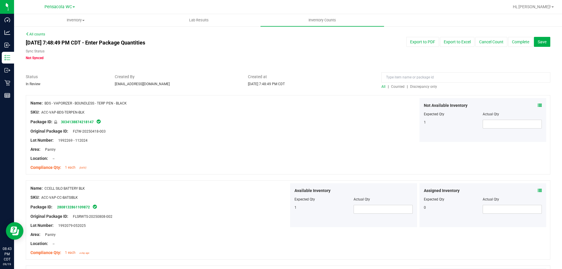
click at [426, 87] on span "Discrepancy only" at bounding box center [423, 87] width 27 height 4
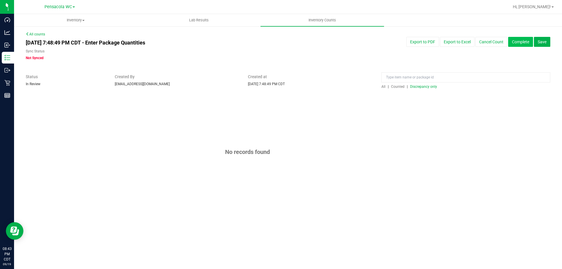
click at [516, 44] on button "Complete" at bounding box center [520, 42] width 25 height 10
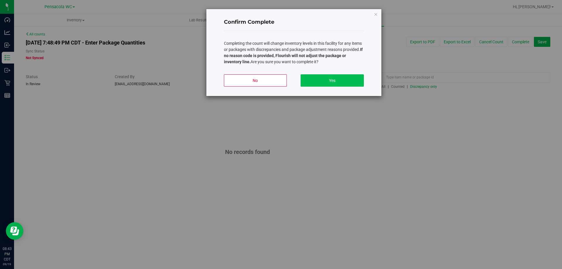
drag, startPoint x: 319, startPoint y: 73, endPoint x: 322, endPoint y: 79, distance: 6.4
click at [320, 75] on div "No Yes" at bounding box center [294, 83] width 140 height 26
click at [325, 86] on button "Yes" at bounding box center [332, 80] width 63 height 12
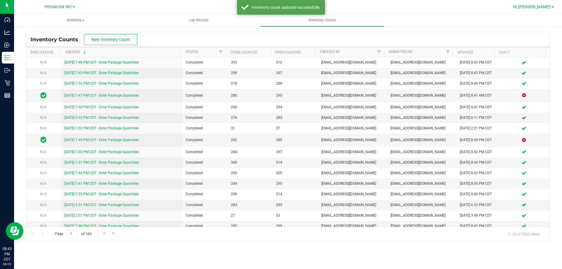
click at [545, 8] on span "Hi, [PERSON_NAME]!" at bounding box center [532, 6] width 38 height 5
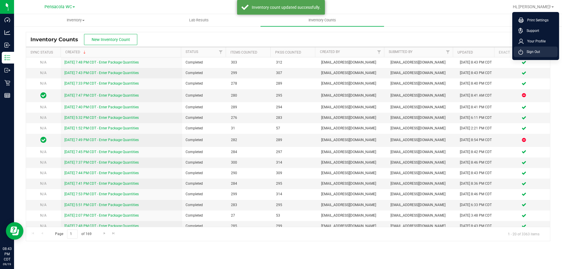
click at [546, 56] on li "Sign Out" at bounding box center [536, 52] width 44 height 11
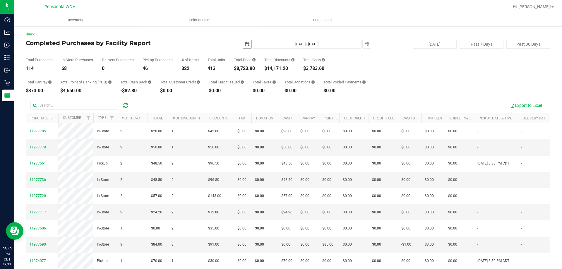
click at [246, 43] on span "select" at bounding box center [247, 44] width 5 height 5
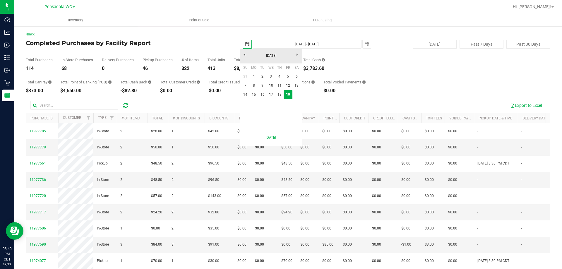
scroll to position [0, 15]
click at [254, 92] on link "15" at bounding box center [254, 94] width 8 height 9
type input "[DATE]"
type input "[DATE] - [DATE]"
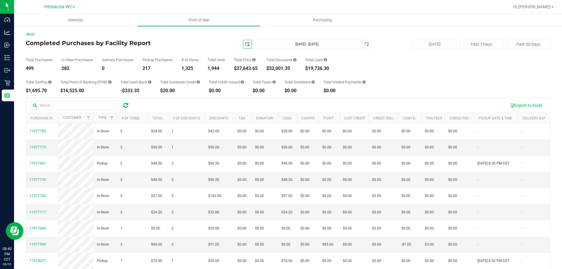
drag, startPoint x: 244, startPoint y: 44, endPoint x: 249, endPoint y: 55, distance: 11.4
click at [248, 46] on span "select" at bounding box center [247, 44] width 8 height 8
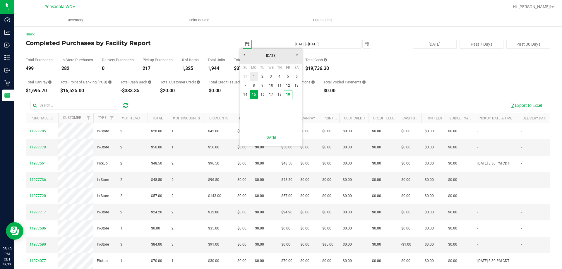
click at [257, 77] on link "1" at bounding box center [254, 76] width 8 height 9
type input "2025-09-01"
type input "Sep 1, 2025 - Sep 19, 2025"
